Goal: Task Accomplishment & Management: Complete application form

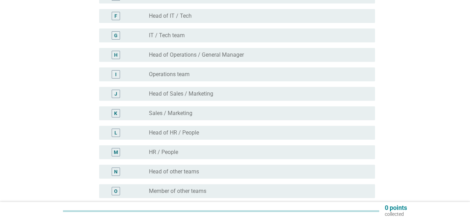
scroll to position [139, 0]
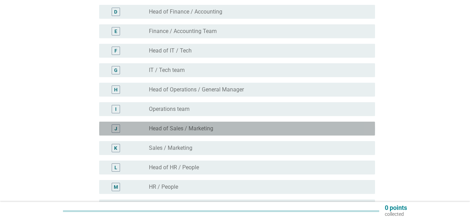
click at [116, 129] on div "J" at bounding box center [116, 128] width 3 height 7
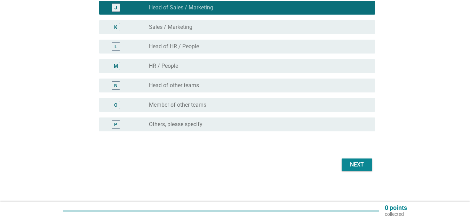
scroll to position [263, 0]
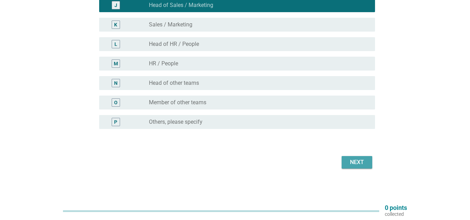
click at [355, 160] on div "Next" at bounding box center [356, 162] width 19 height 8
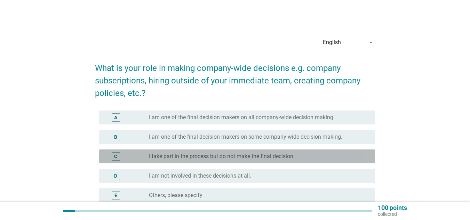
click at [118, 154] on div "C" at bounding box center [116, 156] width 8 height 8
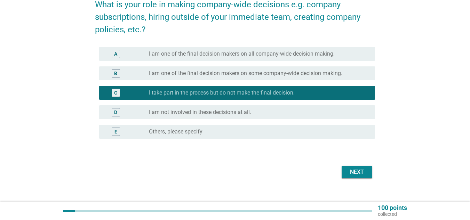
scroll to position [70, 0]
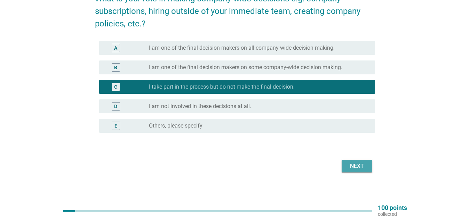
click at [357, 162] on button "Next" at bounding box center [357, 166] width 31 height 13
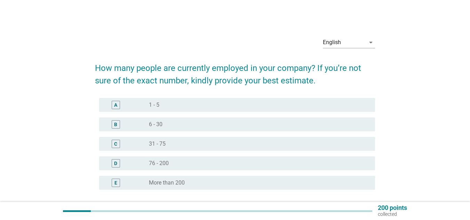
click at [164, 180] on label "More than 200" at bounding box center [167, 183] width 36 height 7
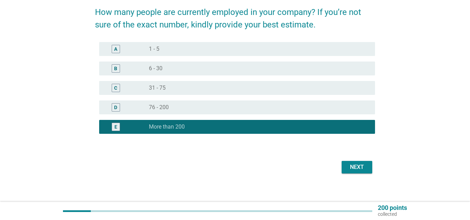
scroll to position [61, 0]
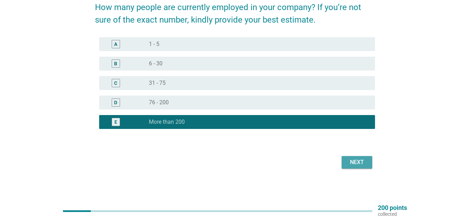
click at [363, 163] on div "Next" at bounding box center [356, 162] width 19 height 8
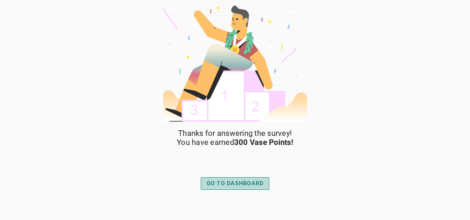
click at [242, 181] on div "GO TO DASHBOARD" at bounding box center [235, 184] width 57 height 8
